Goal: Book appointment/travel/reservation

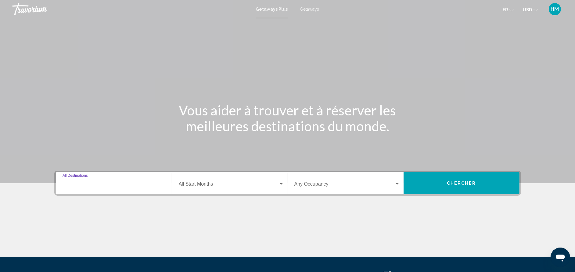
click at [117, 185] on input "Destination All Destinations" at bounding box center [116, 184] width 106 height 5
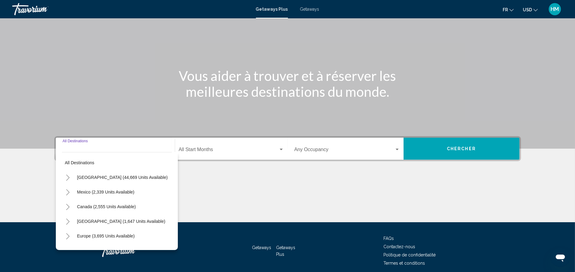
scroll to position [59, 0]
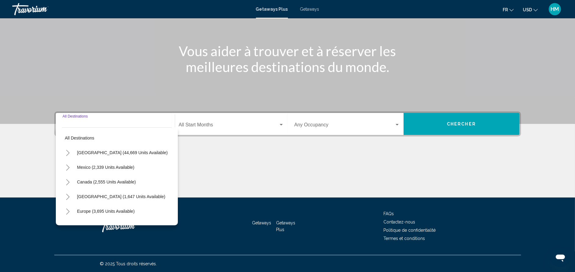
click at [66, 154] on icon "Toggle United States (44,669 units available)" at bounding box center [68, 153] width 5 height 6
click at [70, 197] on button "Toggle California (2,626 units available)" at bounding box center [74, 196] width 12 height 12
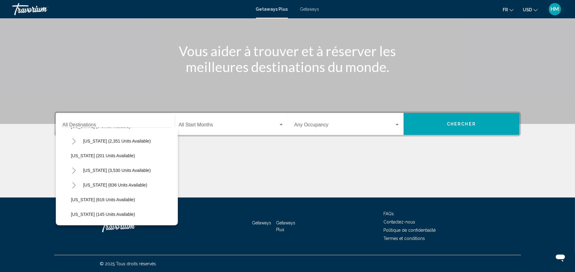
scroll to position [421, 0]
click at [74, 156] on icon "Toggle Nevada (3,530 units available)" at bounding box center [73, 157] width 3 height 6
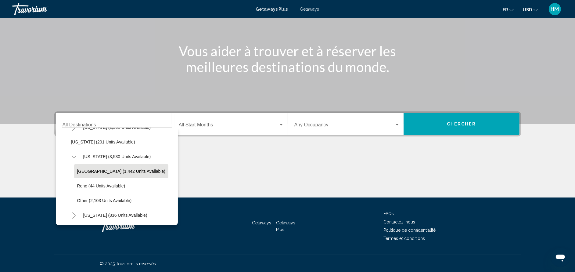
click at [89, 166] on button "[GEOGRAPHIC_DATA] (1,442 units available)" at bounding box center [121, 171] width 94 height 14
type input "**********"
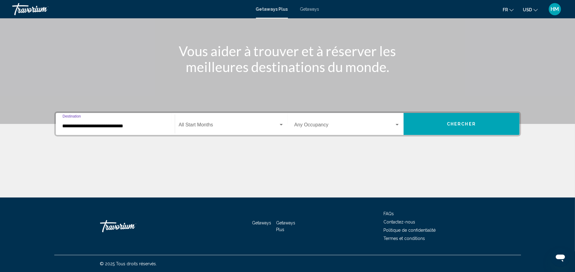
click at [186, 126] on span "Search widget" at bounding box center [229, 125] width 100 height 5
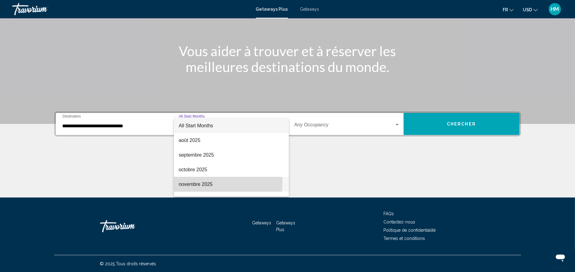
click at [202, 182] on span "novembre 2025" at bounding box center [231, 184] width 105 height 15
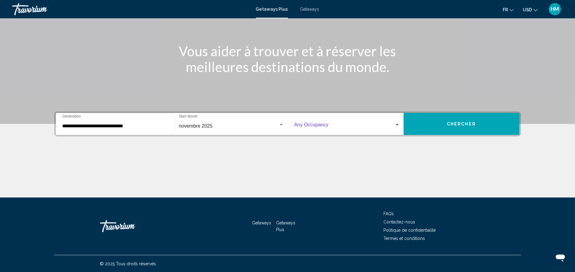
click at [314, 124] on span "Search widget" at bounding box center [344, 125] width 100 height 5
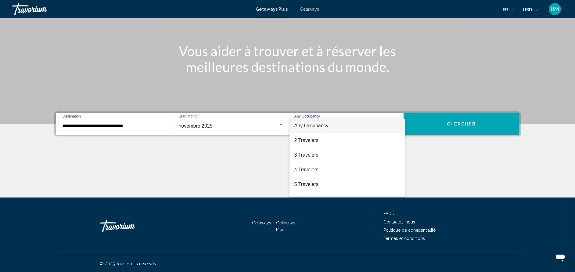
click at [444, 157] on div at bounding box center [287, 136] width 575 height 272
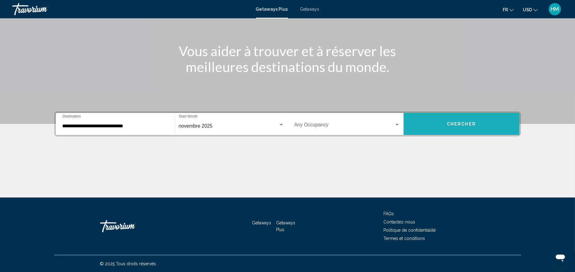
click at [461, 122] on span "Chercher" at bounding box center [461, 124] width 29 height 5
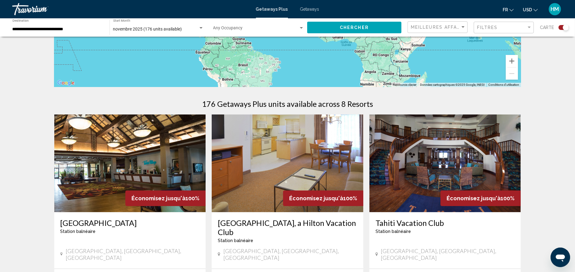
scroll to position [183, 0]
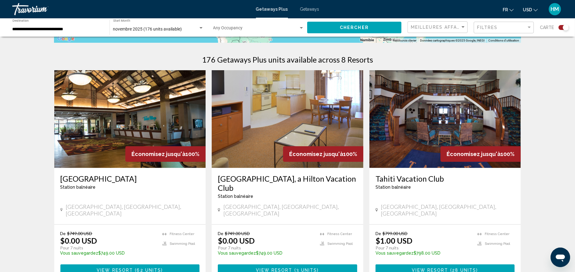
click at [310, 181] on h3 "[GEOGRAPHIC_DATA], a Hilton Vacation Club" at bounding box center [287, 183] width 139 height 18
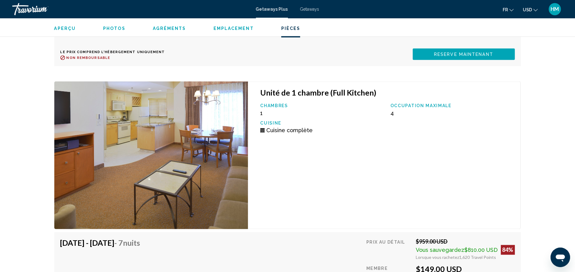
scroll to position [1373, 0]
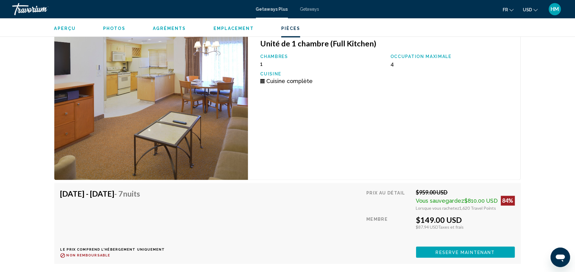
click at [439, 7] on span "Reserve maintenant" at bounding box center [463, 4] width 59 height 5
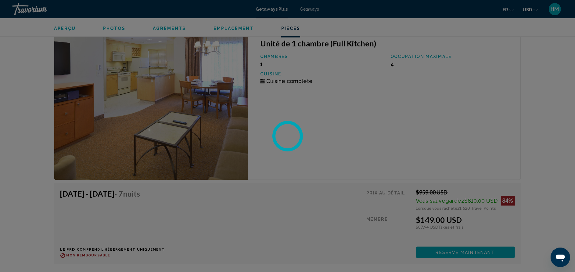
click at [442, 253] on div at bounding box center [287, 136] width 575 height 272
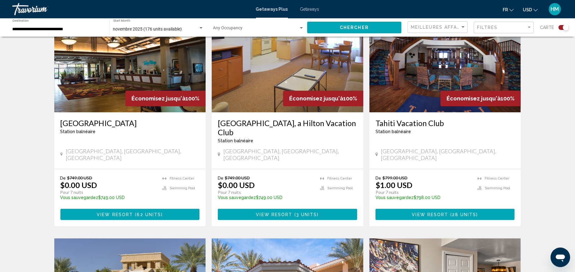
scroll to position [238, 0]
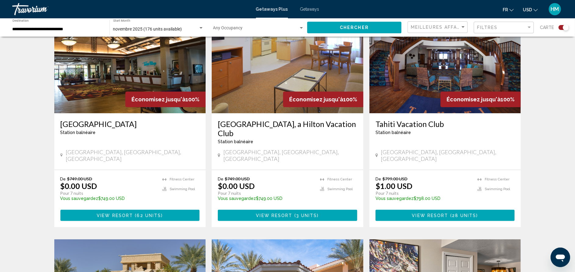
click at [345, 134] on h3 "[GEOGRAPHIC_DATA], a Hilton Vacation Club" at bounding box center [287, 128] width 139 height 18
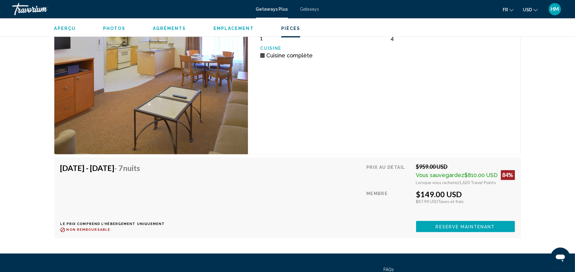
scroll to position [1399, 0]
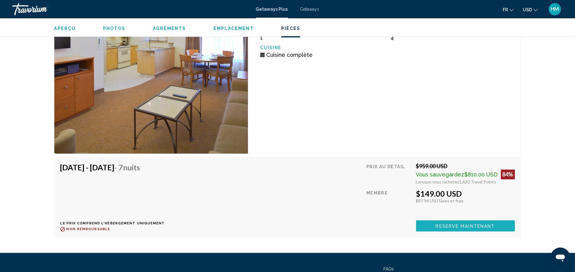
click at [440, 225] on span "Reserve maintenant" at bounding box center [465, 226] width 59 height 5
click at [276, 3] on div "Getaways Plus Getaways fr English Español Français Italiano Português русский U…" at bounding box center [287, 9] width 575 height 13
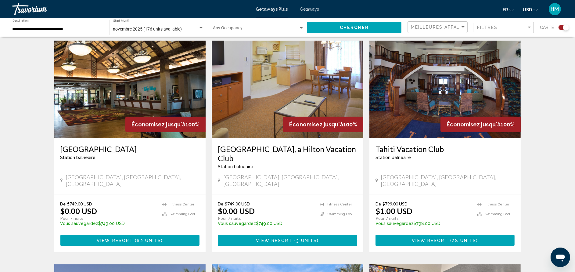
scroll to position [238, 0]
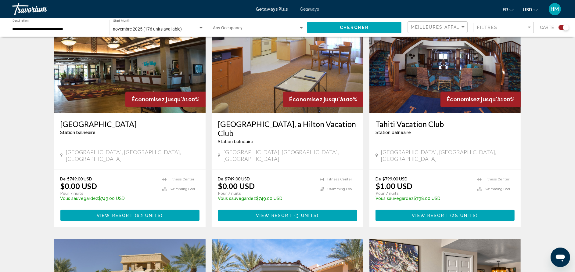
click at [247, 127] on h3 "[GEOGRAPHIC_DATA], a Hilton Vacation Club" at bounding box center [287, 128] width 139 height 18
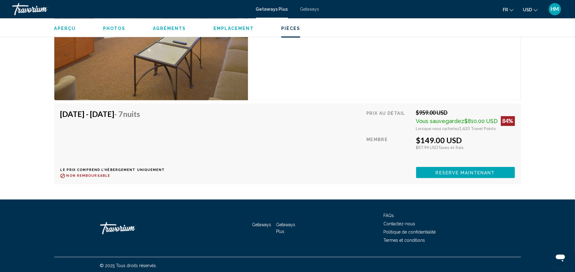
scroll to position [1455, 0]
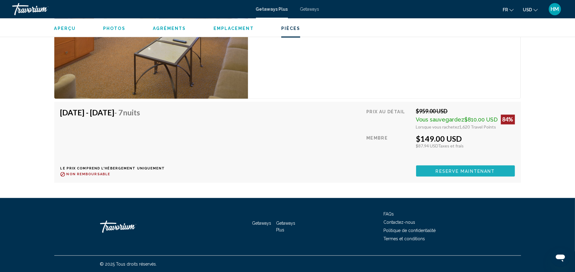
click at [472, 170] on span "Reserve maintenant" at bounding box center [465, 170] width 59 height 5
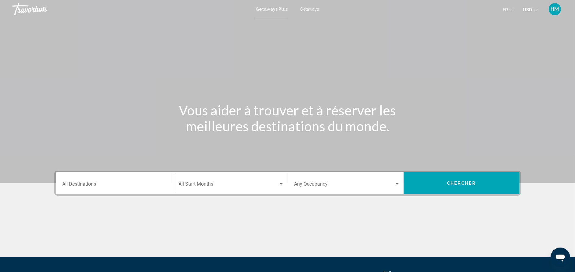
click at [302, 11] on span "Getaways" at bounding box center [309, 9] width 19 height 5
click at [124, 184] on input "Destination All Destinations" at bounding box center [116, 184] width 106 height 5
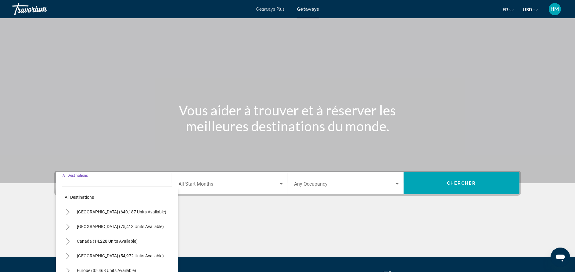
scroll to position [59, 0]
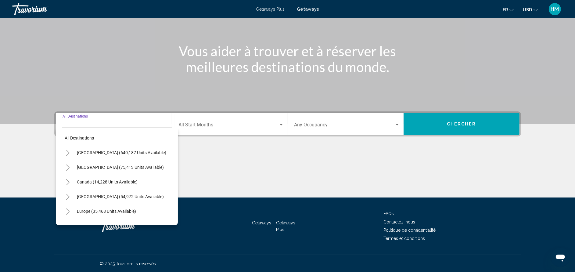
click at [67, 153] on icon "Toggle United States (640,187 units available)" at bounding box center [68, 153] width 5 height 6
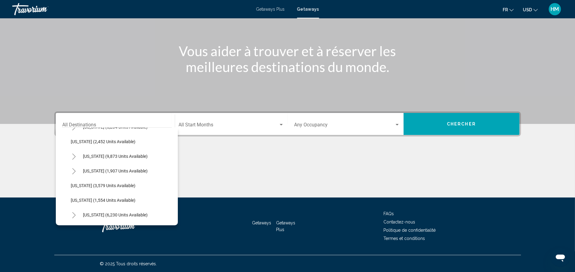
click at [74, 158] on icon "Toggle Nevada (9,873 units available)" at bounding box center [74, 156] width 5 height 6
click at [80, 168] on span "[GEOGRAPHIC_DATA] (7,312 units available)" at bounding box center [119, 170] width 85 height 5
type input "**********"
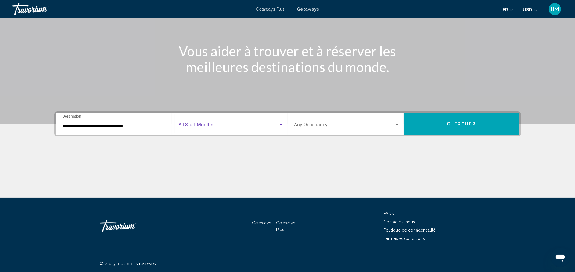
click at [186, 125] on span "Search widget" at bounding box center [229, 125] width 100 height 5
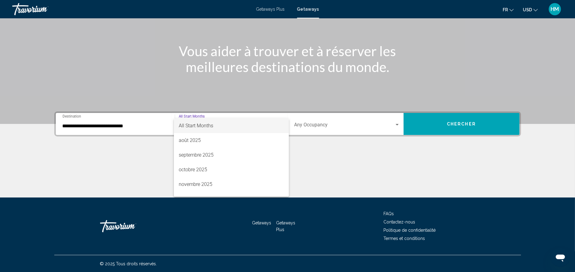
scroll to position [68, 0]
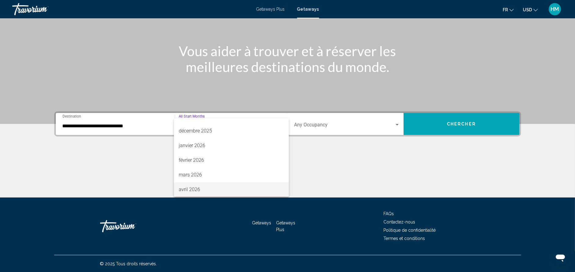
click at [261, 186] on span "avril 2026" at bounding box center [231, 189] width 105 height 15
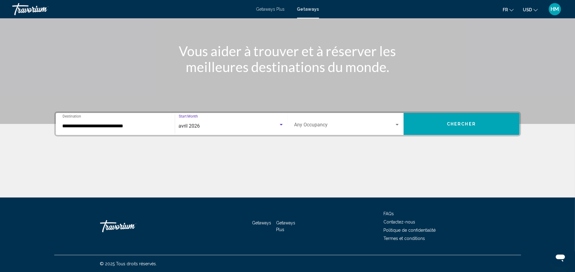
scroll to position [68, 0]
click at [319, 125] on span "Search widget" at bounding box center [344, 125] width 100 height 5
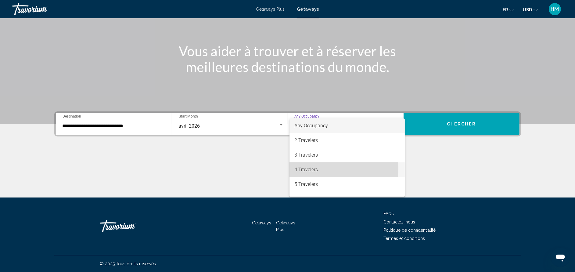
click at [325, 168] on span "4 Travelers" at bounding box center [347, 169] width 106 height 15
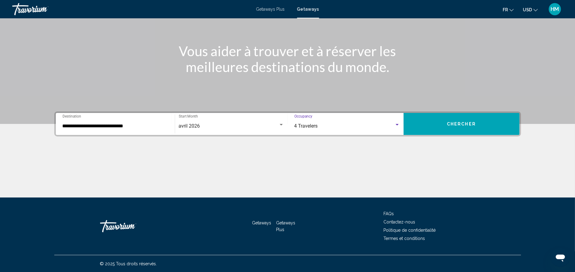
click at [461, 123] on span "Chercher" at bounding box center [461, 124] width 29 height 5
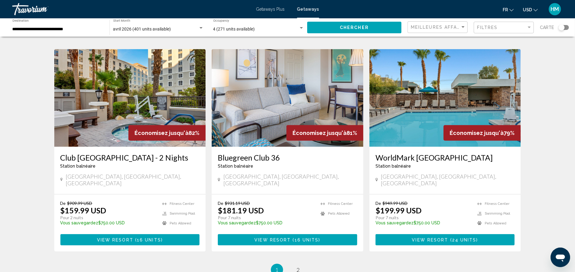
scroll to position [696, 0]
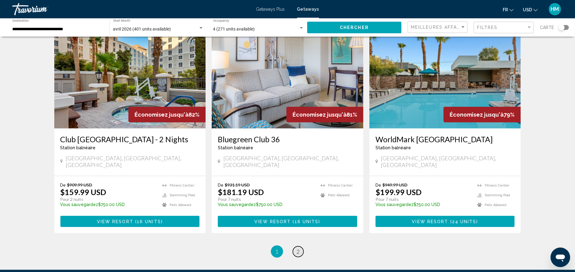
click at [300, 246] on link "page 2" at bounding box center [298, 251] width 11 height 11
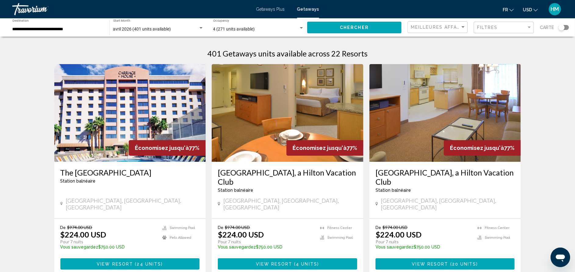
click at [327, 175] on h3 "[GEOGRAPHIC_DATA], a Hilton Vacation Club" at bounding box center [287, 177] width 139 height 18
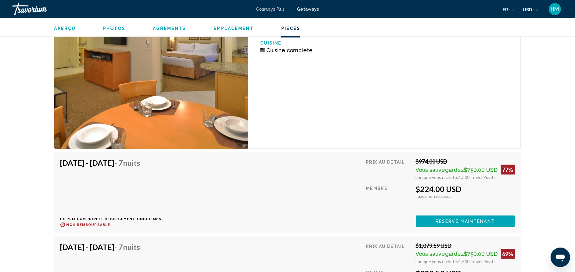
scroll to position [1100, 0]
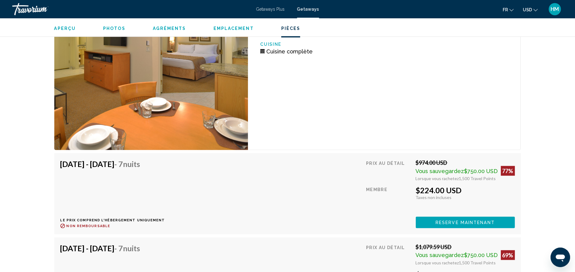
click at [283, 10] on span "Getaways Plus" at bounding box center [270, 9] width 29 height 5
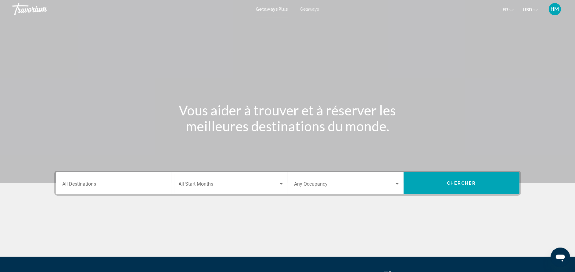
click at [122, 188] on div "Destination All Destinations" at bounding box center [116, 183] width 106 height 19
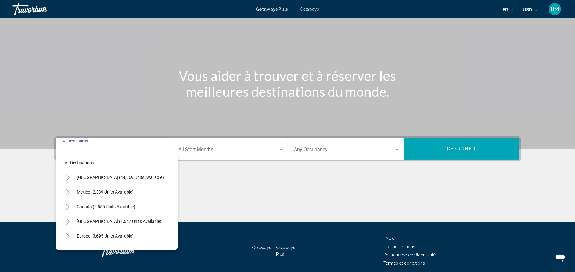
scroll to position [59, 0]
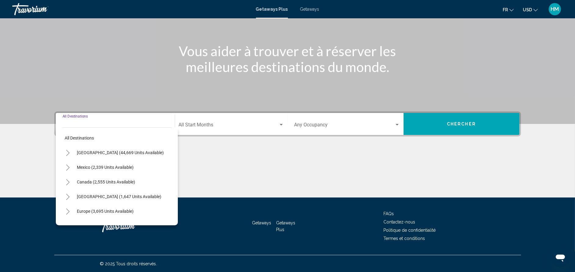
click at [65, 148] on button "Toggle United States (44,669 units available)" at bounding box center [68, 152] width 12 height 12
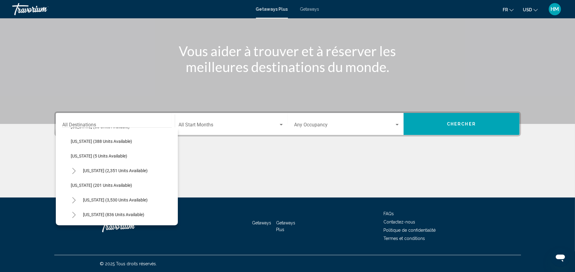
scroll to position [306, 0]
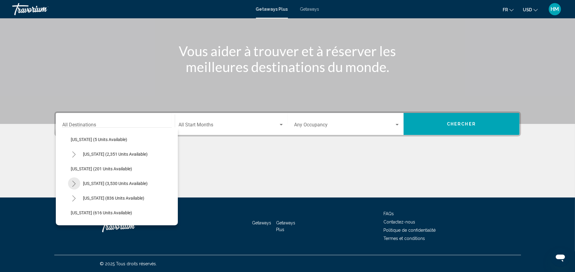
click at [73, 182] on icon "Toggle Nevada (3,530 units available)" at bounding box center [74, 184] width 5 height 6
click at [87, 194] on button "[GEOGRAPHIC_DATA] (1,442 units available)" at bounding box center [119, 198] width 91 height 14
type input "**********"
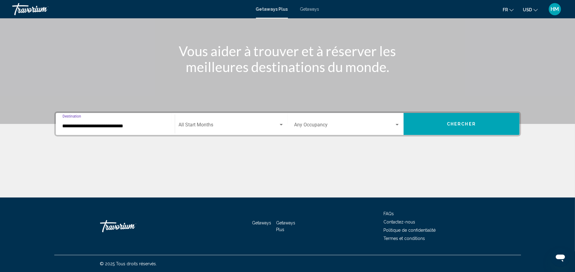
click at [188, 122] on div "Start Month All Start Months" at bounding box center [231, 123] width 105 height 19
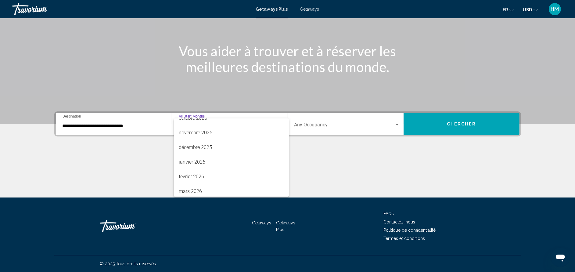
scroll to position [68, 0]
click at [248, 192] on span "avril 2026" at bounding box center [231, 189] width 105 height 15
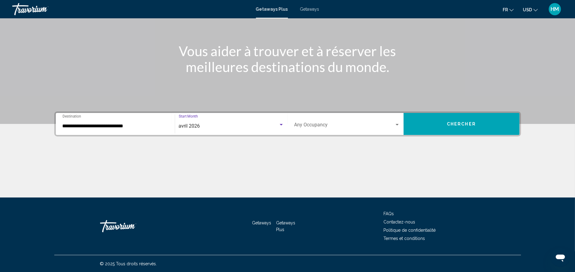
scroll to position [68, 0]
click at [317, 116] on div "Occupancy Any Occupancy" at bounding box center [347, 123] width 106 height 19
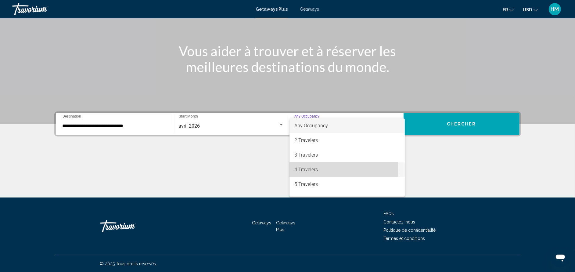
click at [311, 169] on span "4 Travelers" at bounding box center [347, 169] width 106 height 15
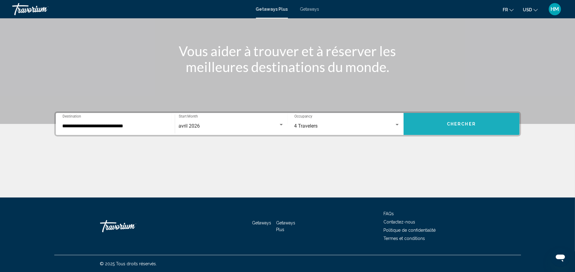
click at [453, 126] on span "Chercher" at bounding box center [461, 124] width 29 height 5
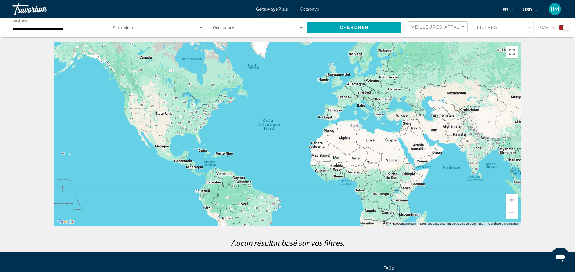
click at [301, 4] on div "Getaways Plus Getaways fr English Español Français Italiano Português русский U…" at bounding box center [287, 9] width 575 height 13
click at [307, 9] on span "Getaways" at bounding box center [309, 9] width 19 height 5
